Goal: Task Accomplishment & Management: Use online tool/utility

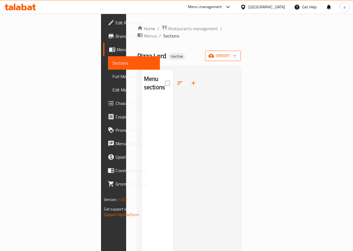
click at [241, 52] on button "import" at bounding box center [223, 56] width 36 height 10
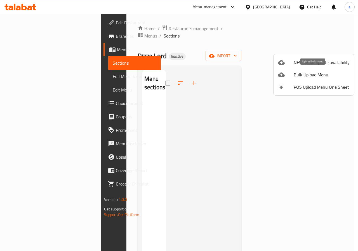
click at [302, 76] on span "Bulk Upload Menu" at bounding box center [321, 74] width 56 height 7
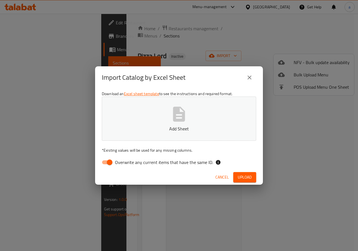
click at [112, 165] on input "Overwrite any current items that have the same ID." at bounding box center [110, 162] width 32 height 11
checkbox input "false"
click at [241, 178] on span "Upload" at bounding box center [245, 177] width 14 height 7
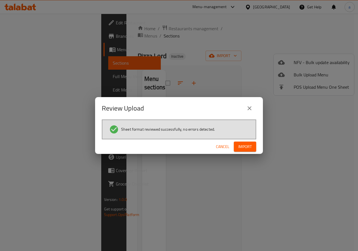
click at [240, 144] on span "Import" at bounding box center [244, 146] width 13 height 7
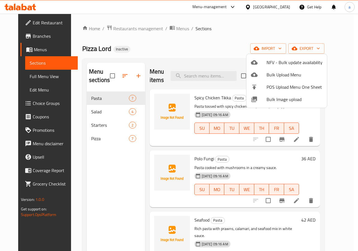
click at [45, 78] on div at bounding box center [179, 125] width 358 height 251
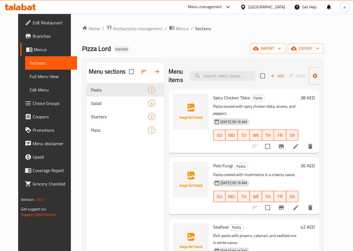
click at [32, 74] on span "Full Menu View" at bounding box center [51, 76] width 43 height 7
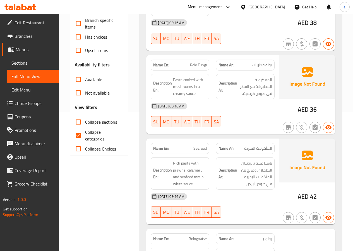
scroll to position [168, 0]
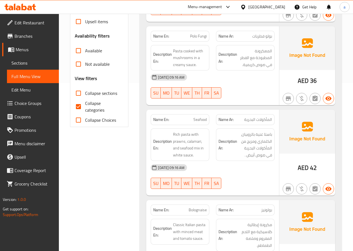
click at [82, 106] on input "Collapse categories" at bounding box center [78, 106] width 13 height 13
checkbox input "false"
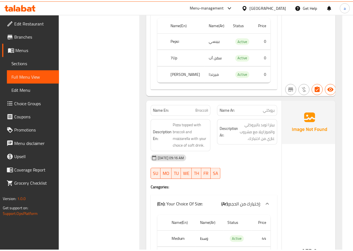
scroll to position [3051, 0]
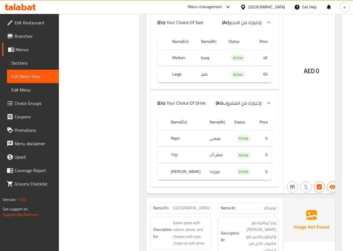
drag, startPoint x: 255, startPoint y: 94, endPoint x: 260, endPoint y: 34, distance: 60.9
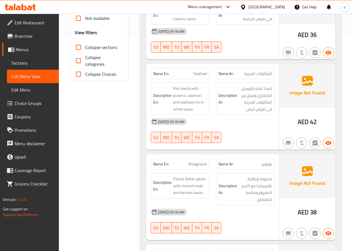
scroll to position [0, 0]
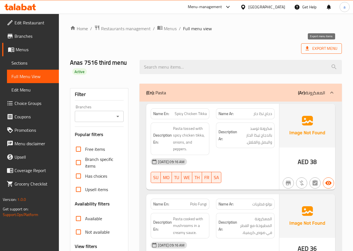
click at [316, 46] on span "Export Menu" at bounding box center [322, 48] width 32 height 7
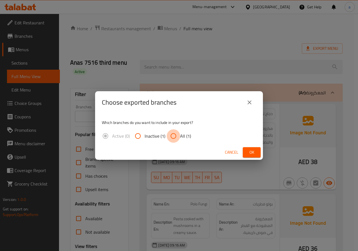
drag, startPoint x: 172, startPoint y: 137, endPoint x: 195, endPoint y: 139, distance: 22.8
click at [173, 137] on input "All (1)" at bounding box center [173, 135] width 13 height 13
radio input "true"
click at [253, 151] on span "Ok" at bounding box center [251, 152] width 9 height 7
